Goal: Find specific page/section: Find specific page/section

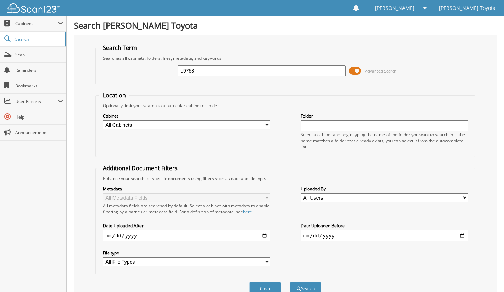
type input "e9758"
click at [289, 282] on button "Search" at bounding box center [305, 288] width 32 height 13
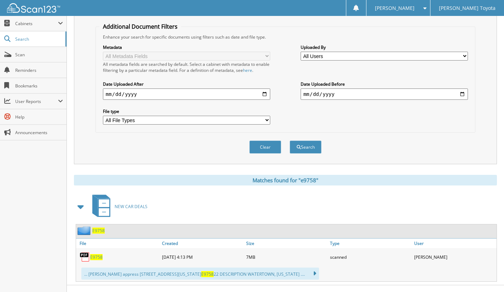
scroll to position [149, 0]
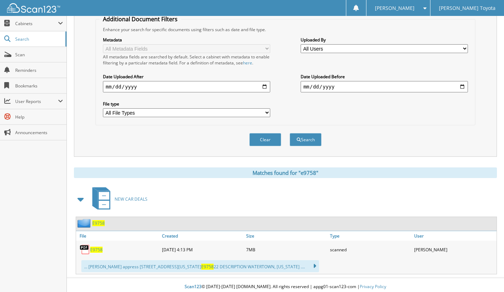
click at [96, 247] on span "E9758" at bounding box center [96, 249] width 12 height 6
